Goal: Task Accomplishment & Management: Manage account settings

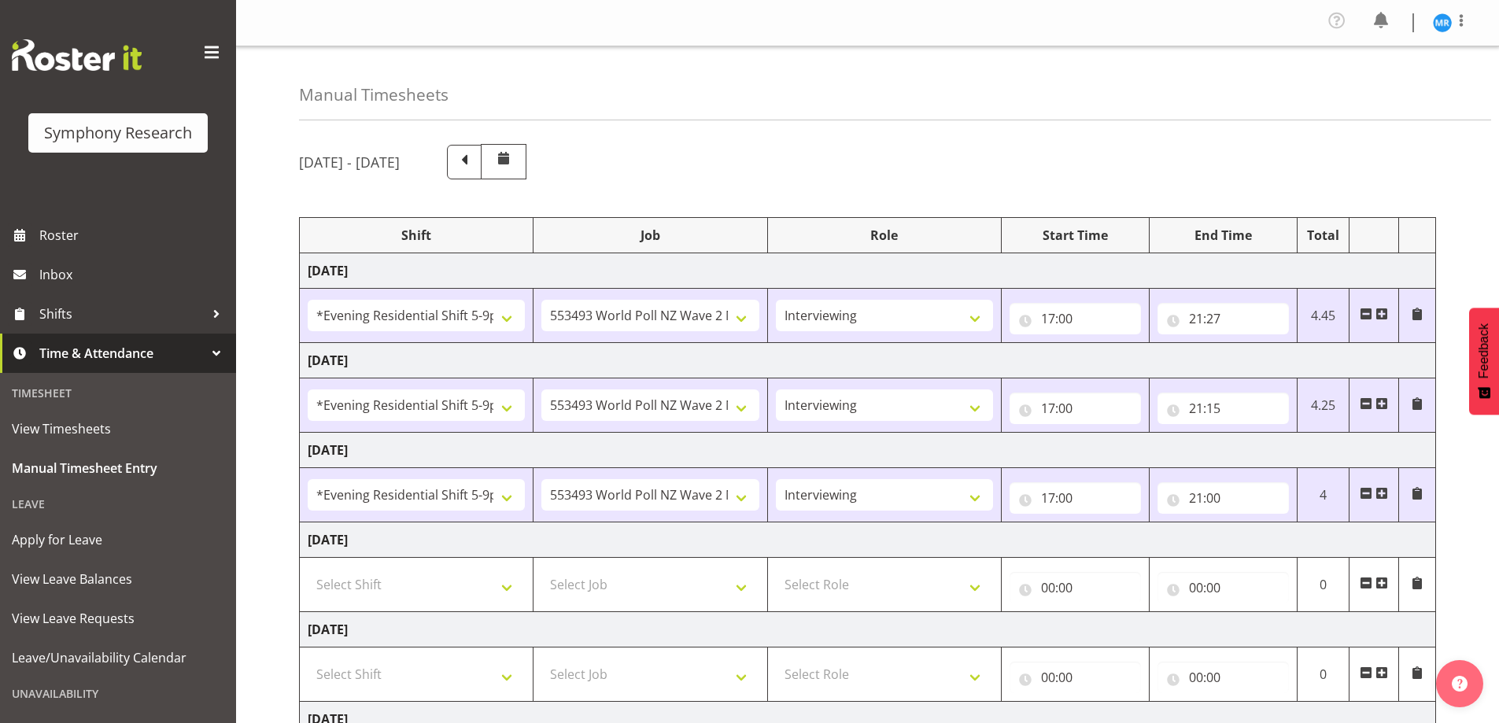
select select "48116"
select select "10527"
select select "47"
select select "48116"
select select "10527"
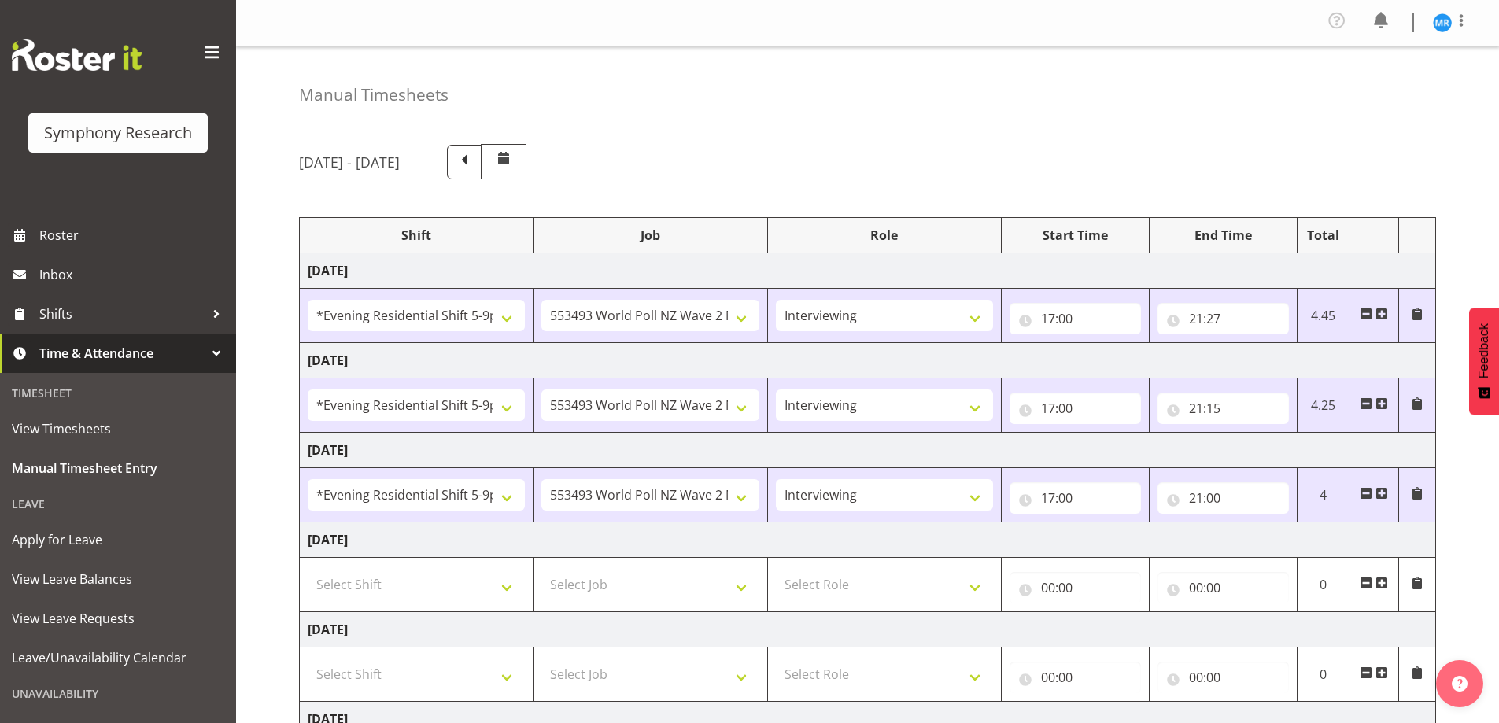
select select "47"
select select "48116"
select select "10527"
select select "47"
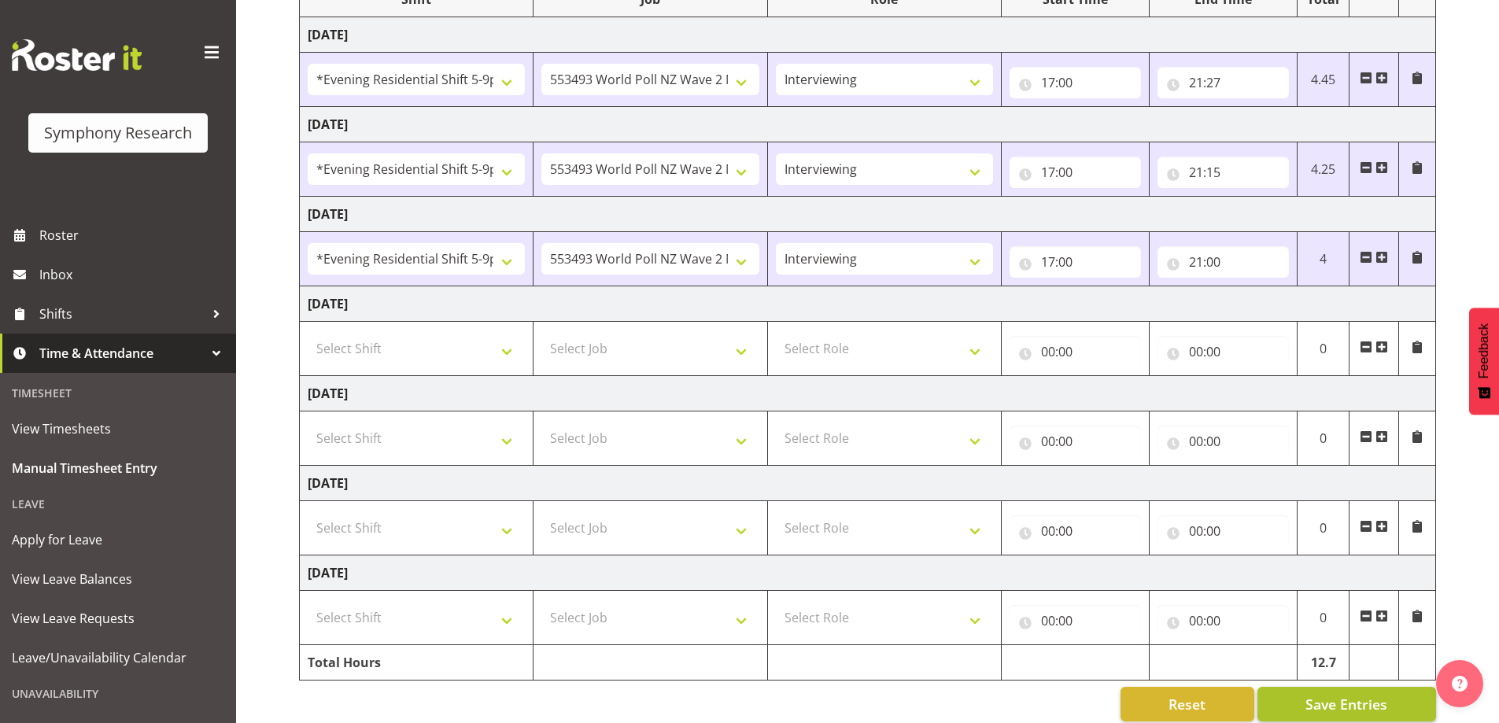
scroll to position [236, 0]
click at [1339, 700] on span "Save Entries" at bounding box center [1347, 704] width 82 height 20
